Goal: Transaction & Acquisition: Purchase product/service

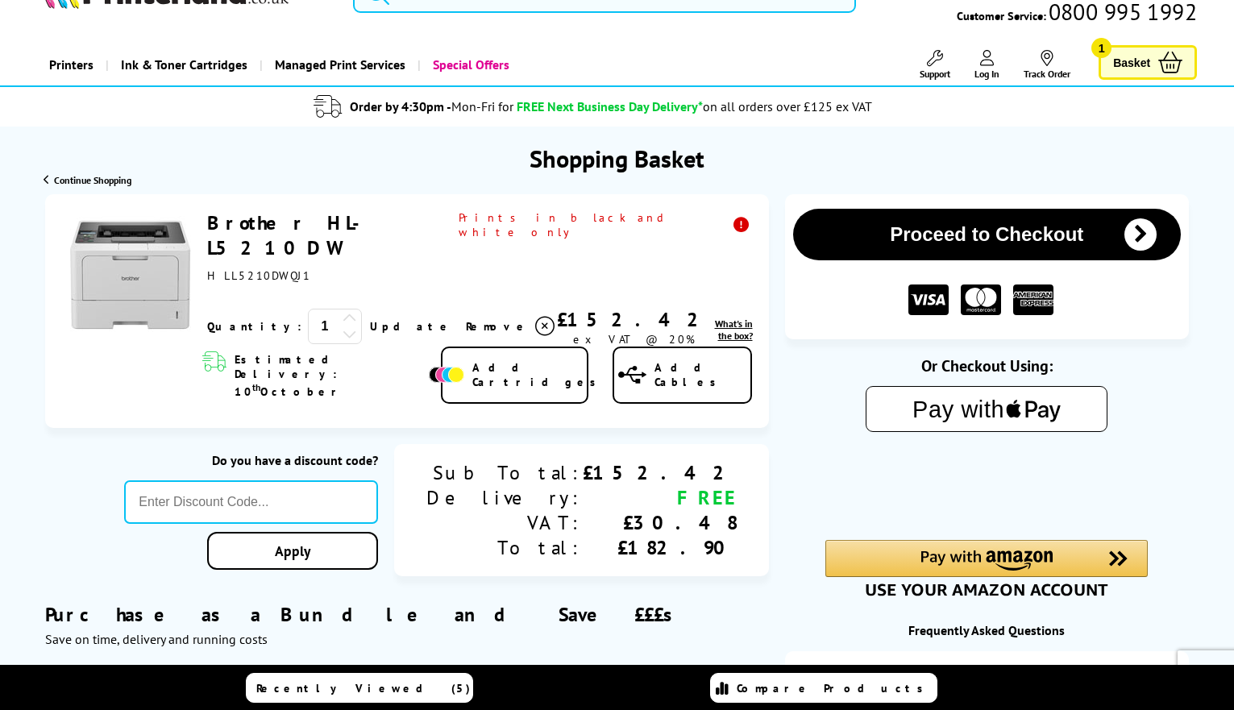
scroll to position [53, 0]
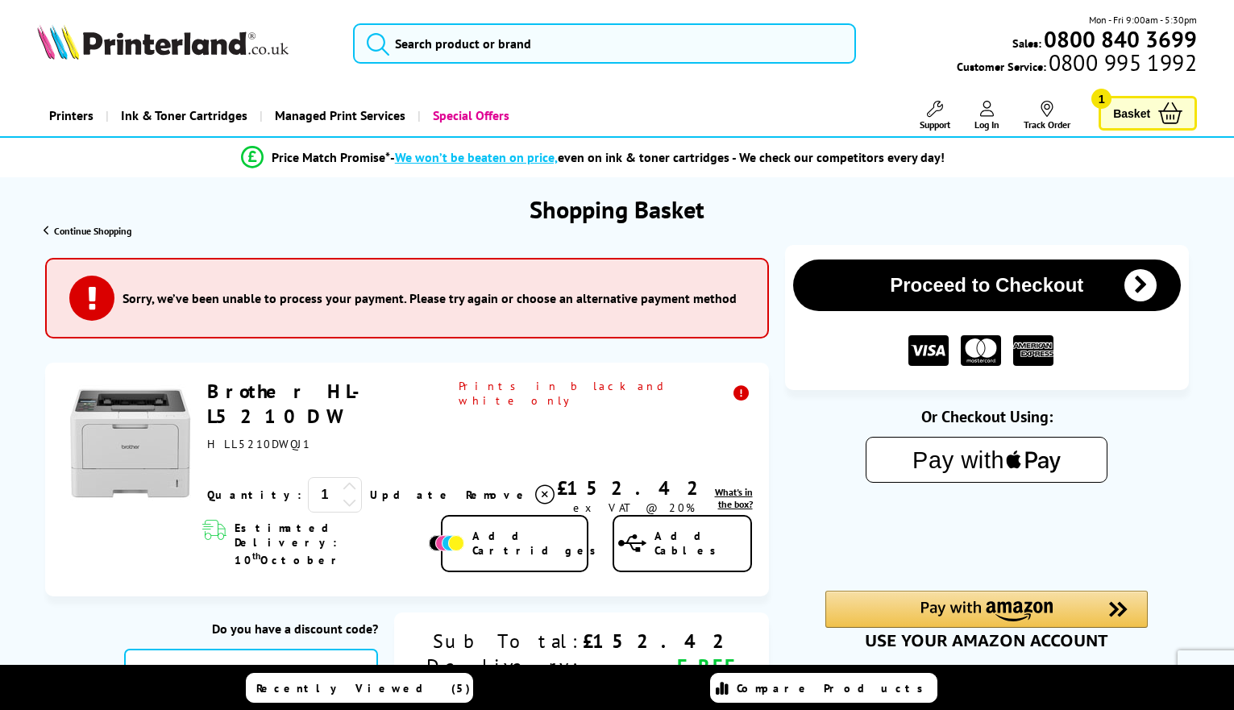
click at [1020, 284] on button "Proceed to Checkout" at bounding box center [987, 285] width 388 height 52
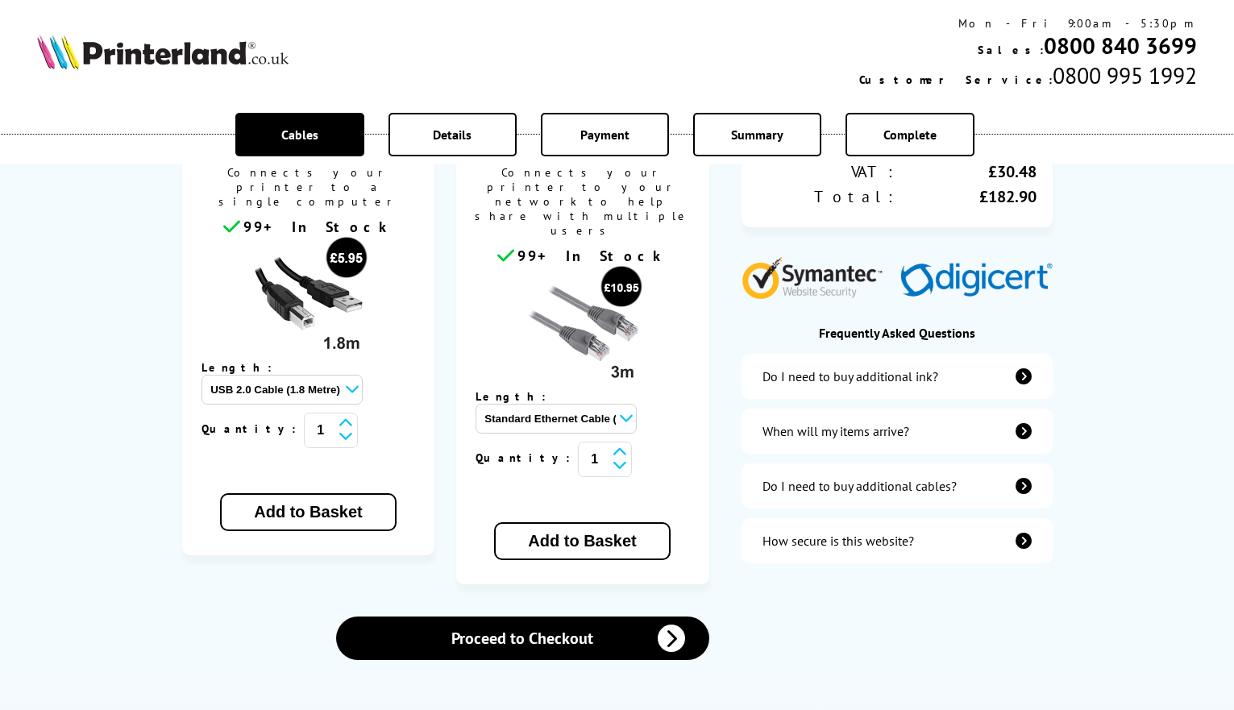
scroll to position [376, 0]
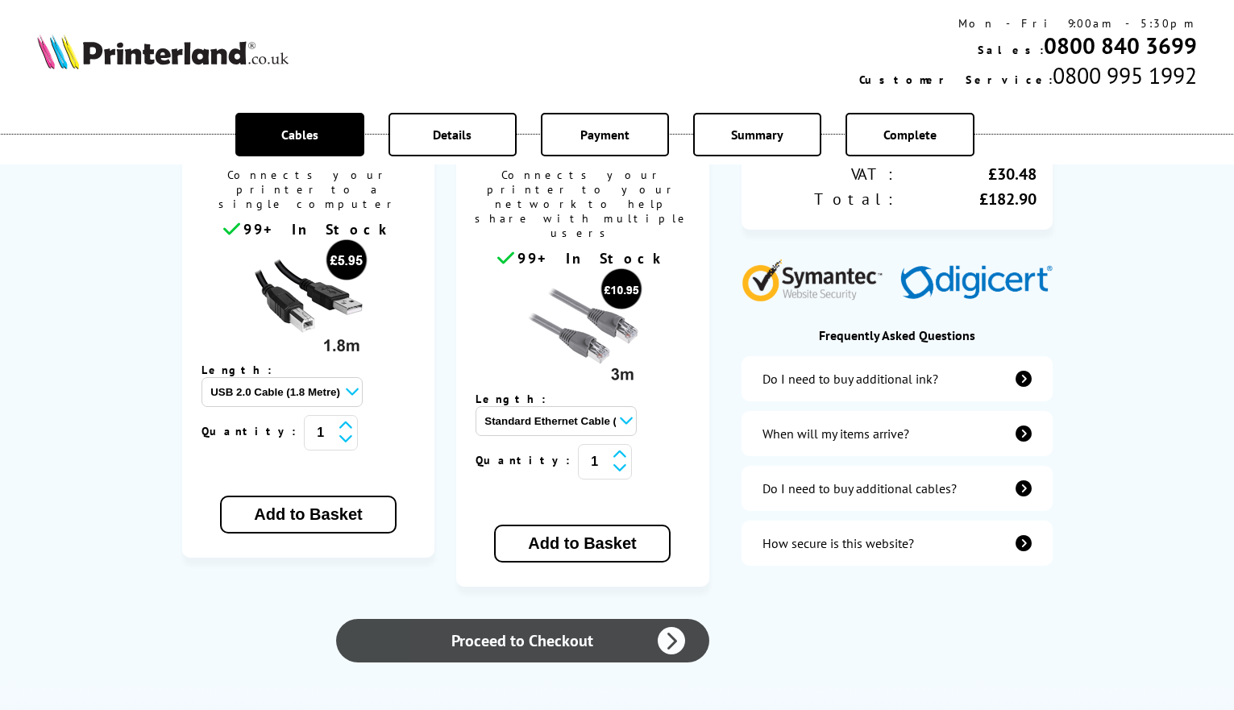
click at [548, 619] on link "Proceed to Checkout" at bounding box center [522, 641] width 372 height 44
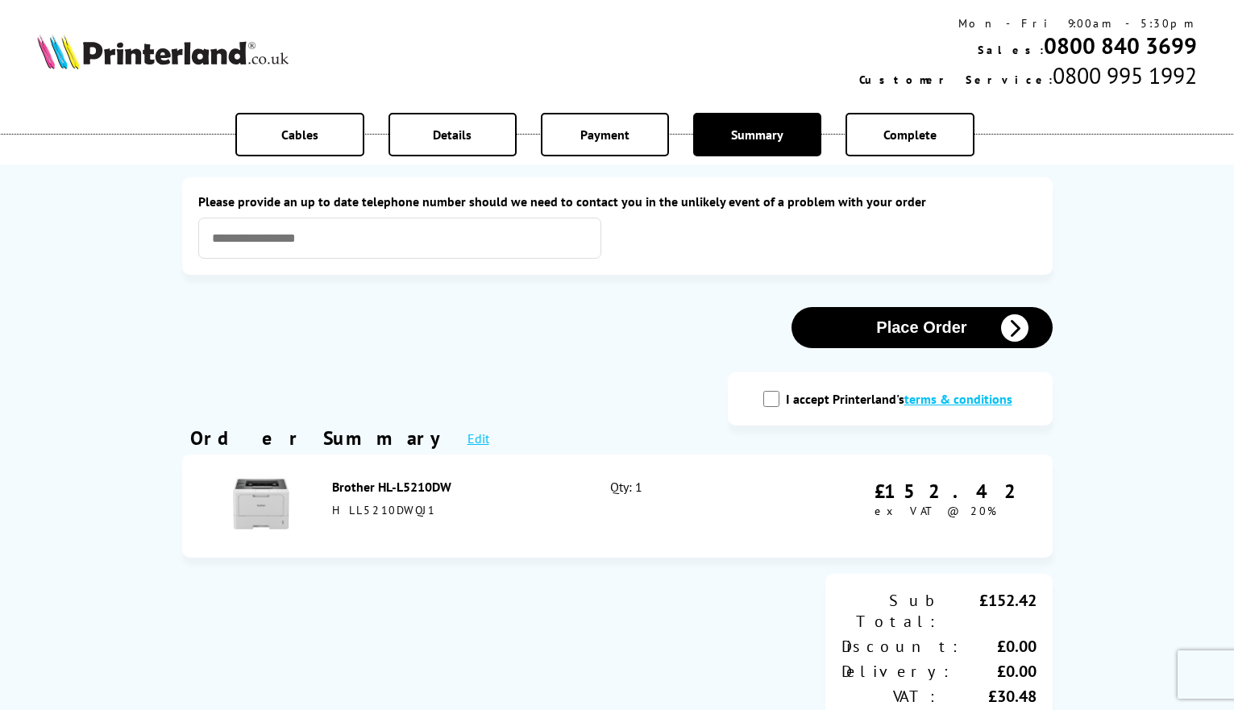
click at [770, 396] on input "I accept Printerland's terms & conditions" at bounding box center [771, 399] width 16 height 16
checkbox input "true"
click at [903, 336] on button "Place Order" at bounding box center [921, 327] width 261 height 41
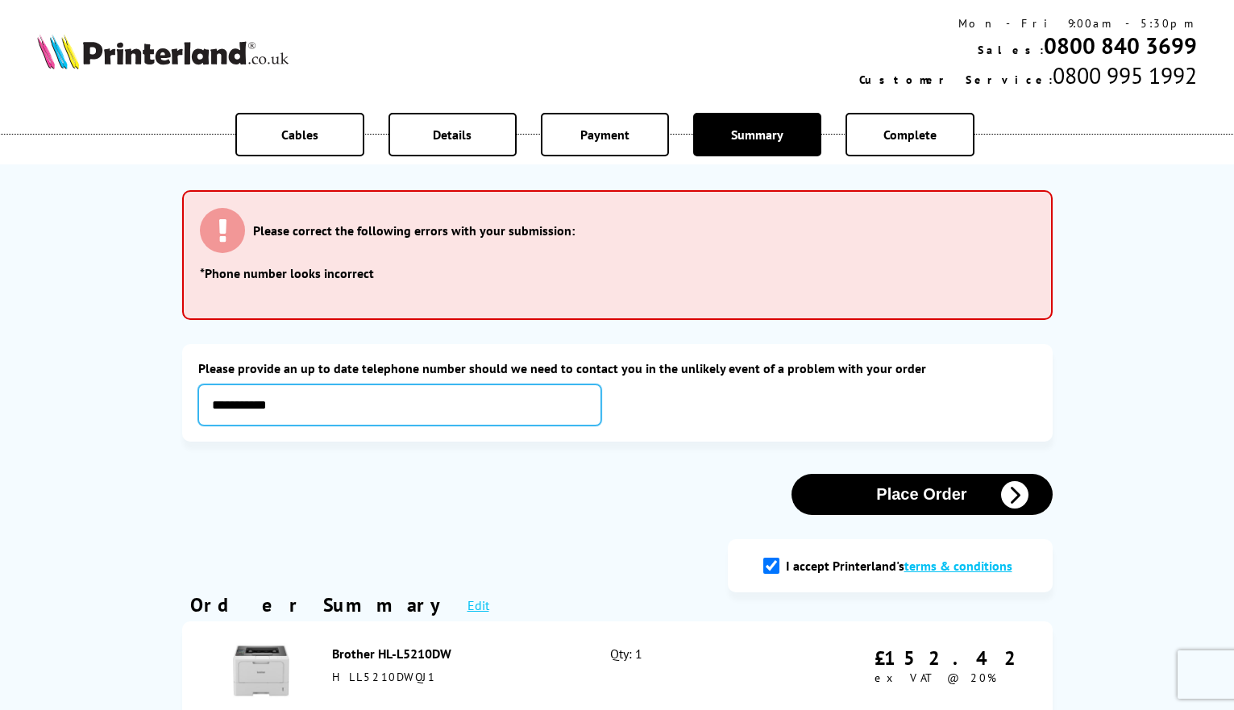
type input "**********"
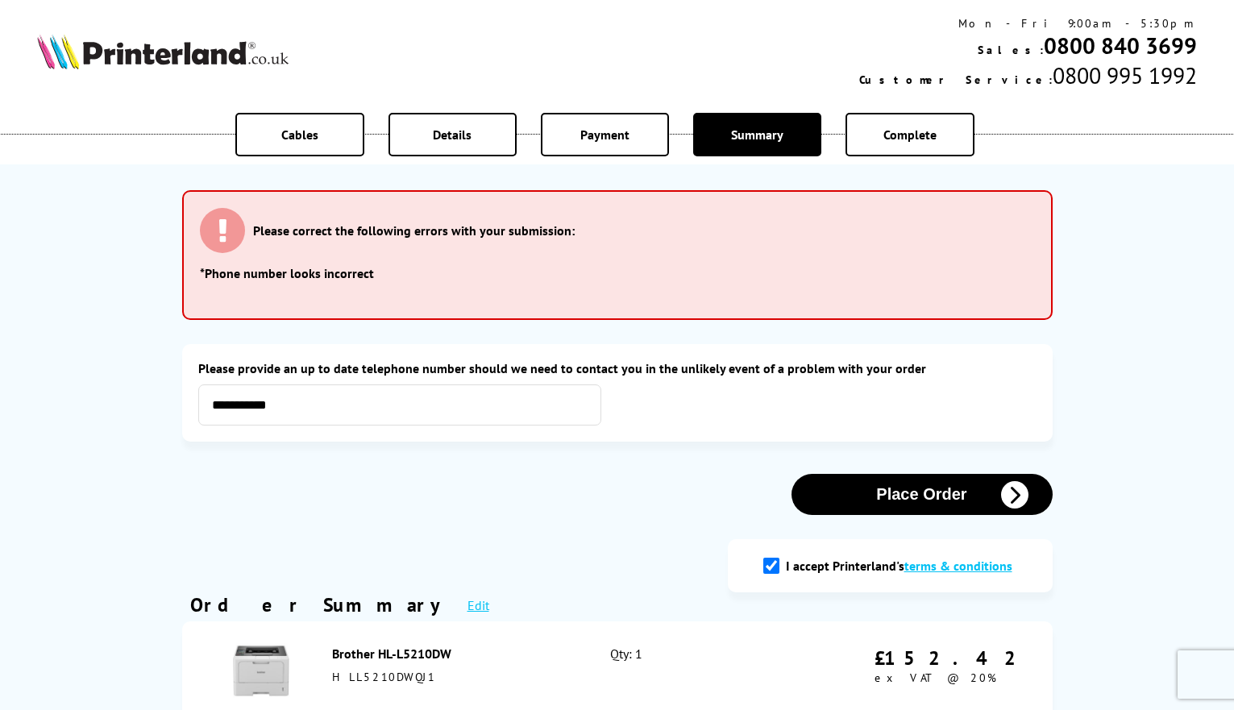
click at [919, 500] on button "Place Order" at bounding box center [921, 494] width 261 height 41
